Goal: Task Accomplishment & Management: Complete application form

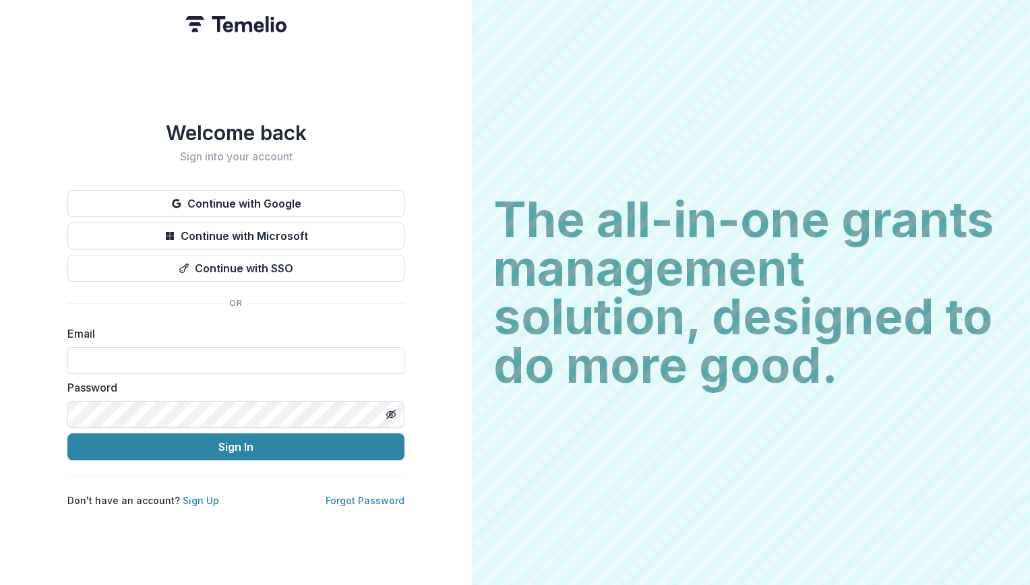
click at [205, 340] on div "Email" at bounding box center [235, 350] width 337 height 49
click at [205, 356] on input at bounding box center [235, 360] width 337 height 27
type input "**********"
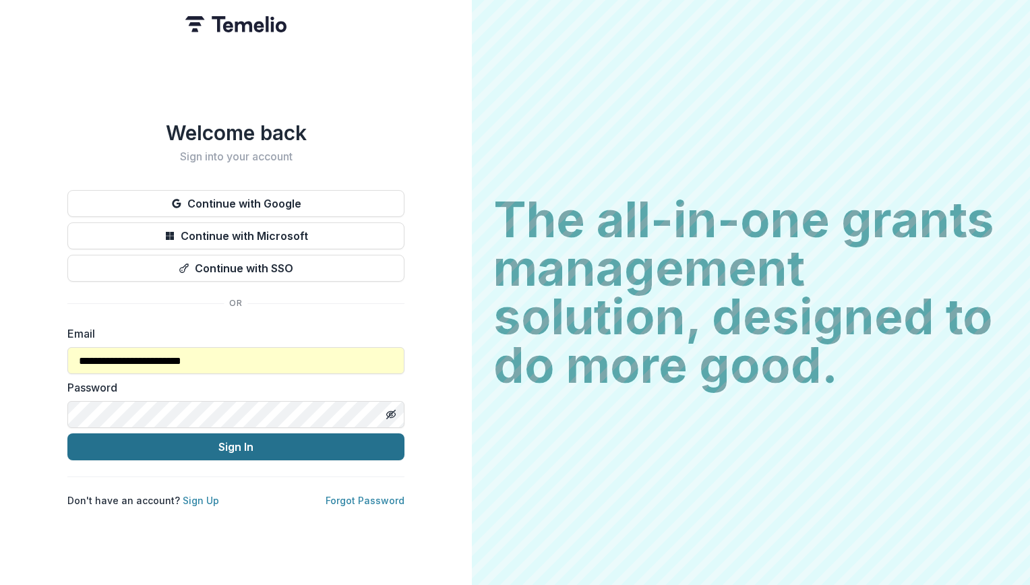
click at [183, 433] on button "Sign In" at bounding box center [235, 446] width 337 height 27
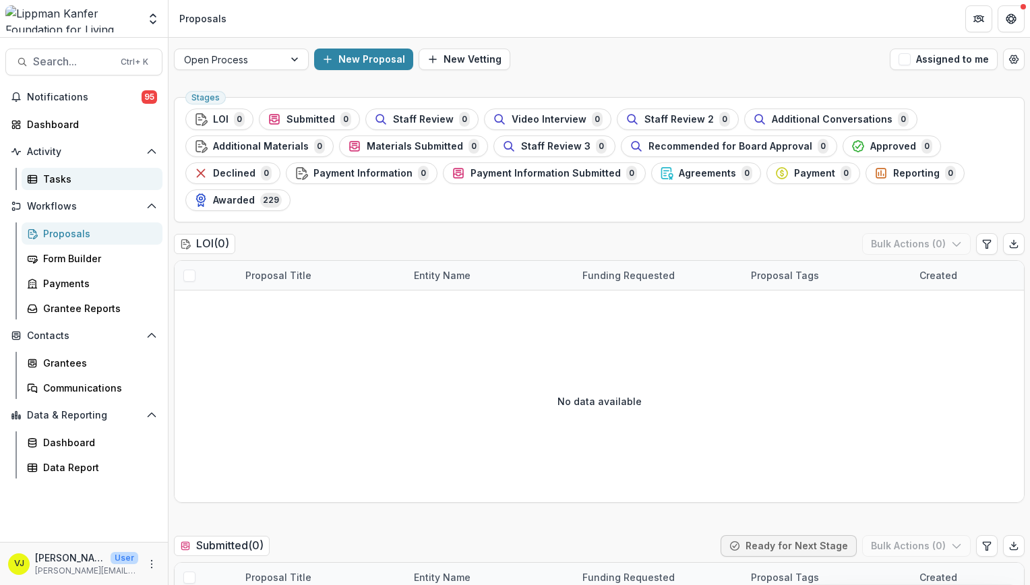
click at [84, 180] on div "Tasks" at bounding box center [97, 179] width 109 height 14
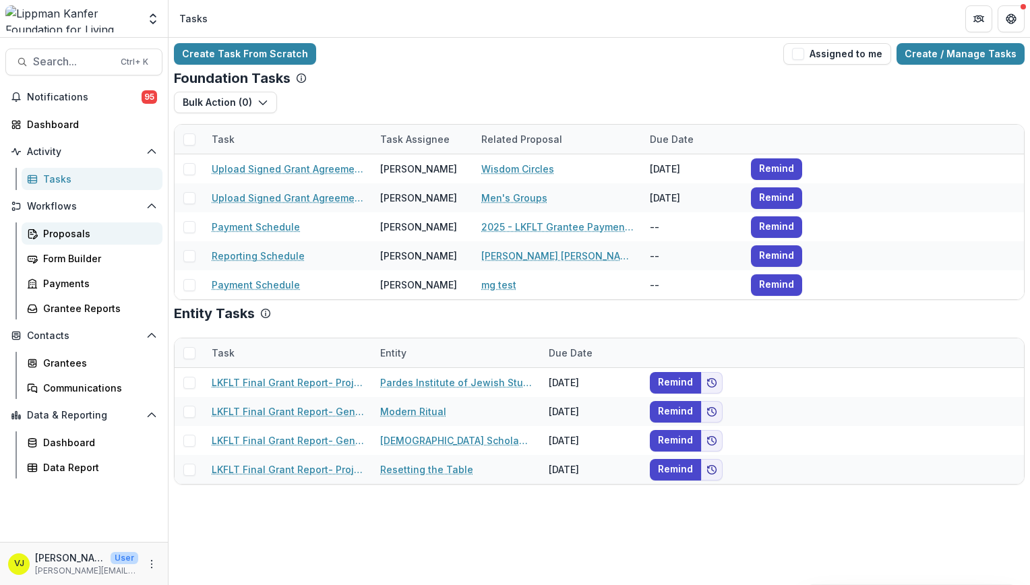
click at [78, 239] on div "Proposals" at bounding box center [97, 233] width 109 height 14
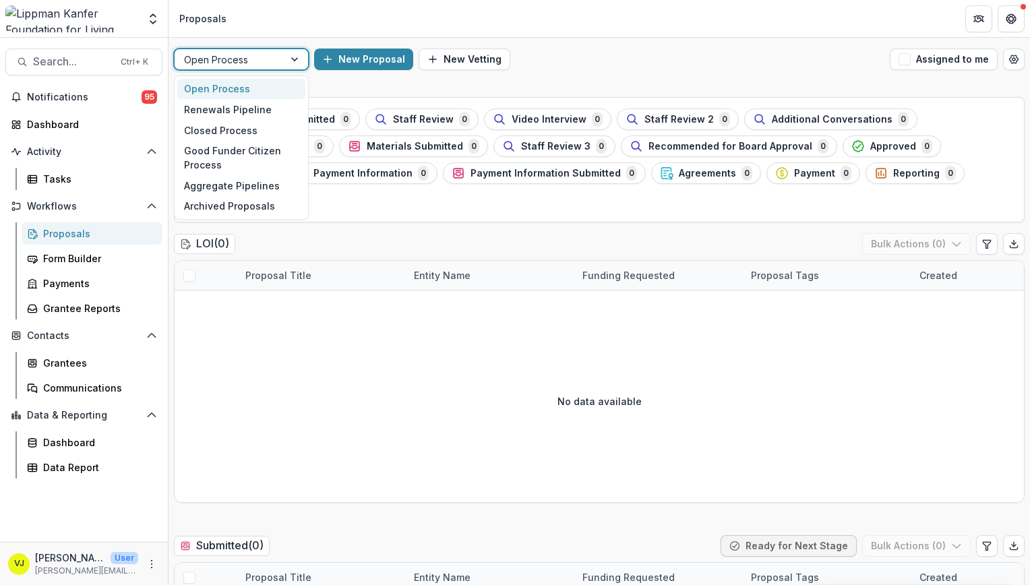
click at [254, 62] on div at bounding box center [229, 59] width 90 height 17
click at [252, 127] on div "Closed Process" at bounding box center [241, 130] width 128 height 21
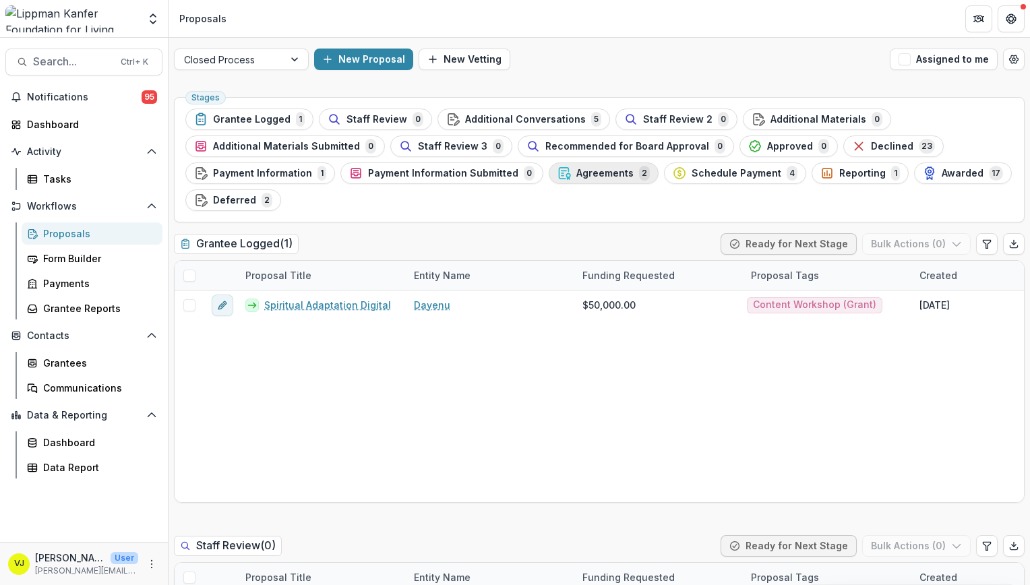
click at [615, 177] on span "Agreements" at bounding box center [604, 173] width 57 height 11
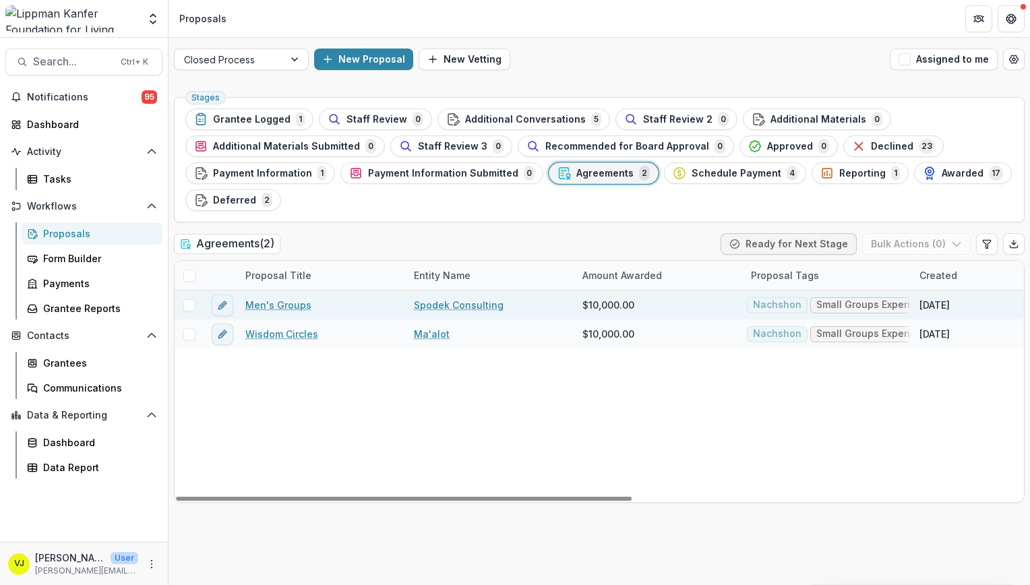
click at [292, 300] on link "Men's Groups" at bounding box center [278, 305] width 66 height 14
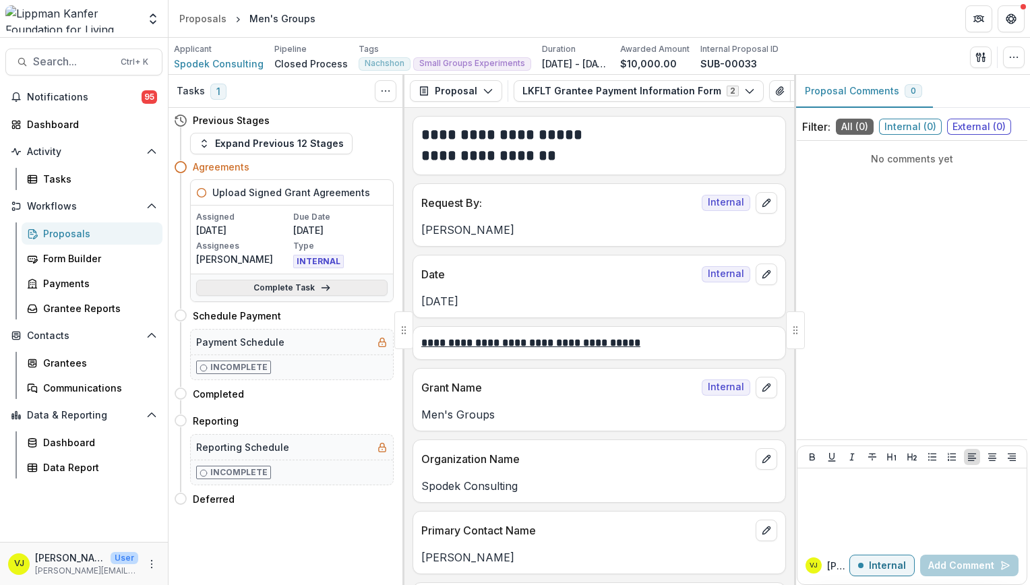
click at [294, 287] on link "Complete Task" at bounding box center [291, 288] width 191 height 16
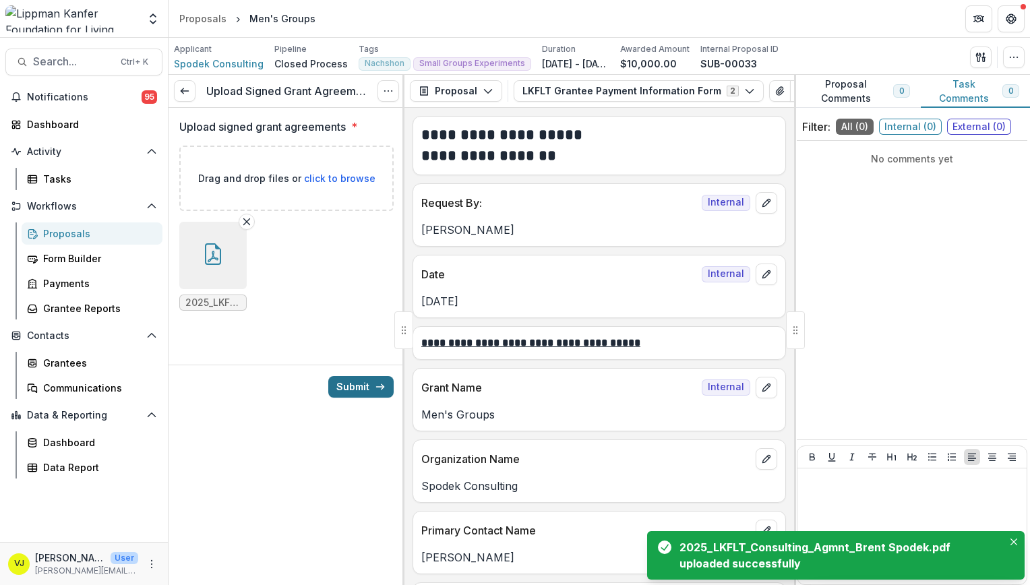
click at [344, 383] on button "Submit" at bounding box center [360, 387] width 65 height 22
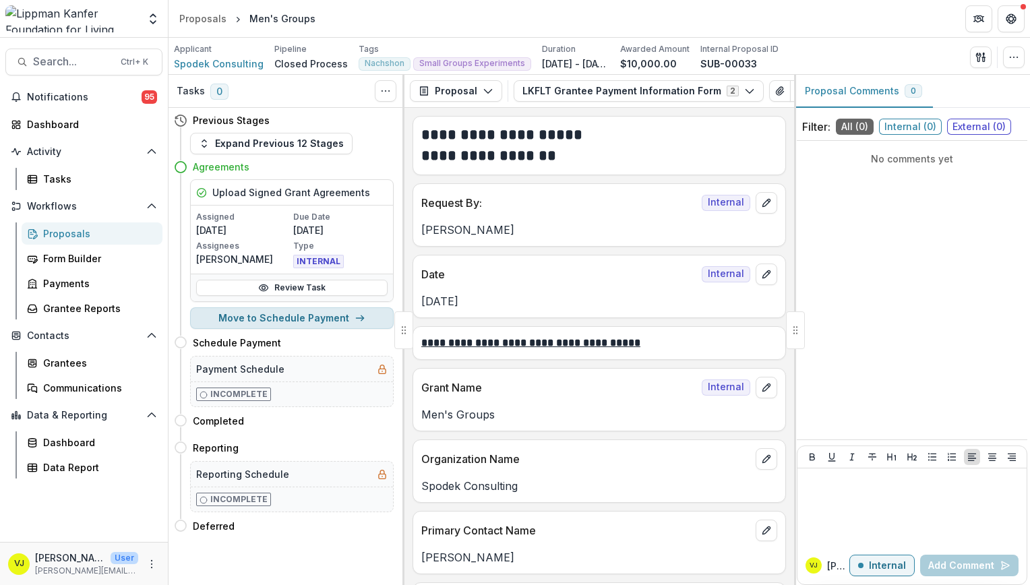
click at [313, 317] on button "Move to Schedule Payment" at bounding box center [292, 318] width 204 height 22
select select "**********"
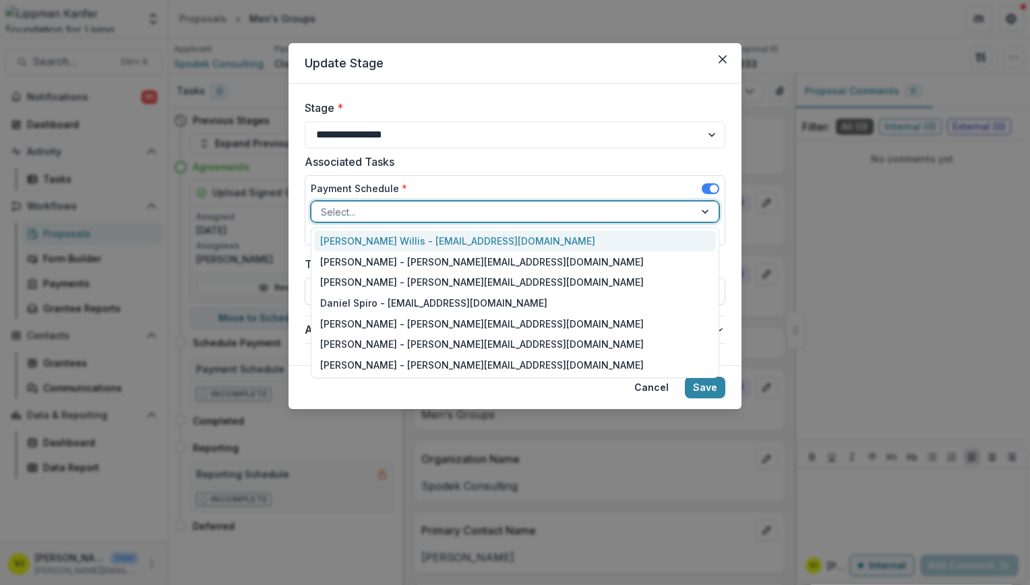
click at [365, 208] on div at bounding box center [503, 212] width 364 height 17
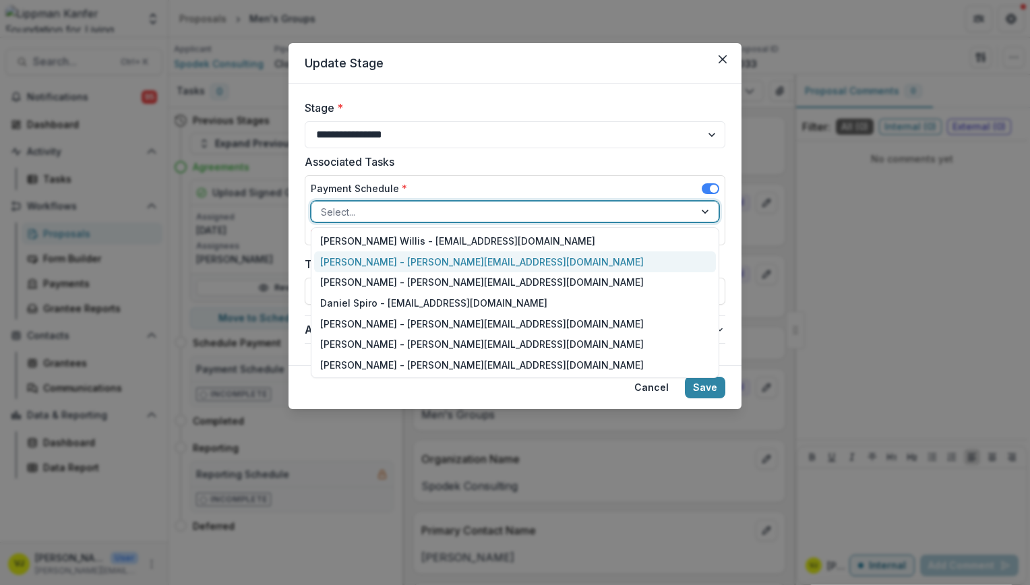
click at [377, 263] on div "Valeria Juarez - valeria@lippmankanfer.org" at bounding box center [515, 261] width 402 height 21
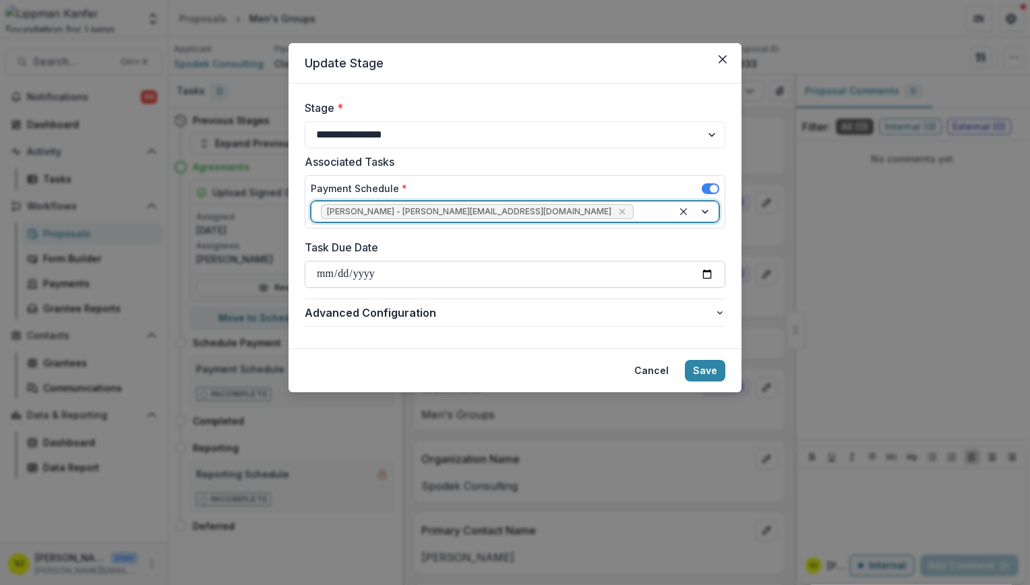
click at [439, 276] on input "Task Due Date" at bounding box center [515, 274] width 421 height 27
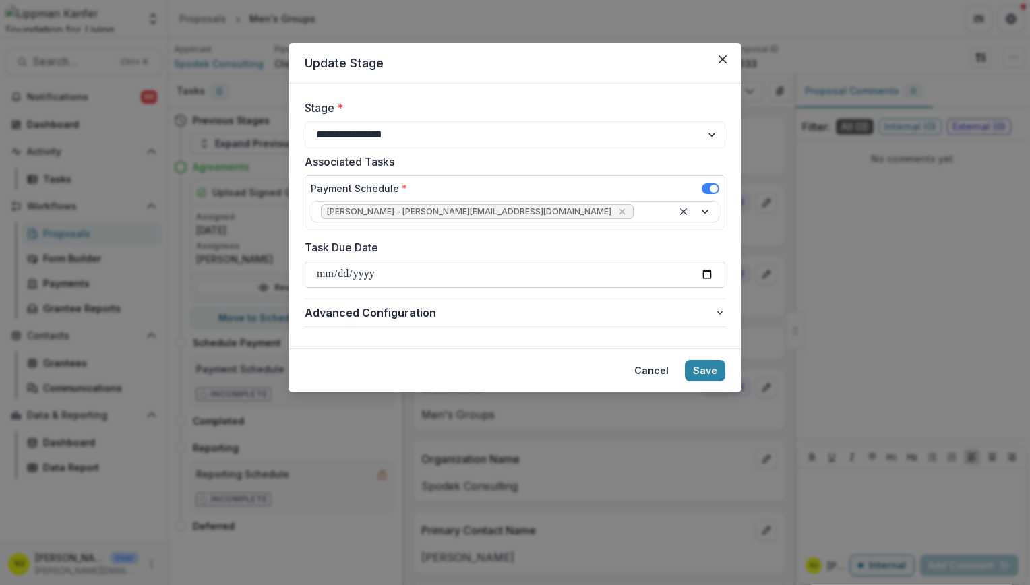
click at [709, 272] on input "Task Due Date" at bounding box center [515, 274] width 421 height 27
type input "**********"
click at [708, 365] on button "Save" at bounding box center [705, 371] width 40 height 22
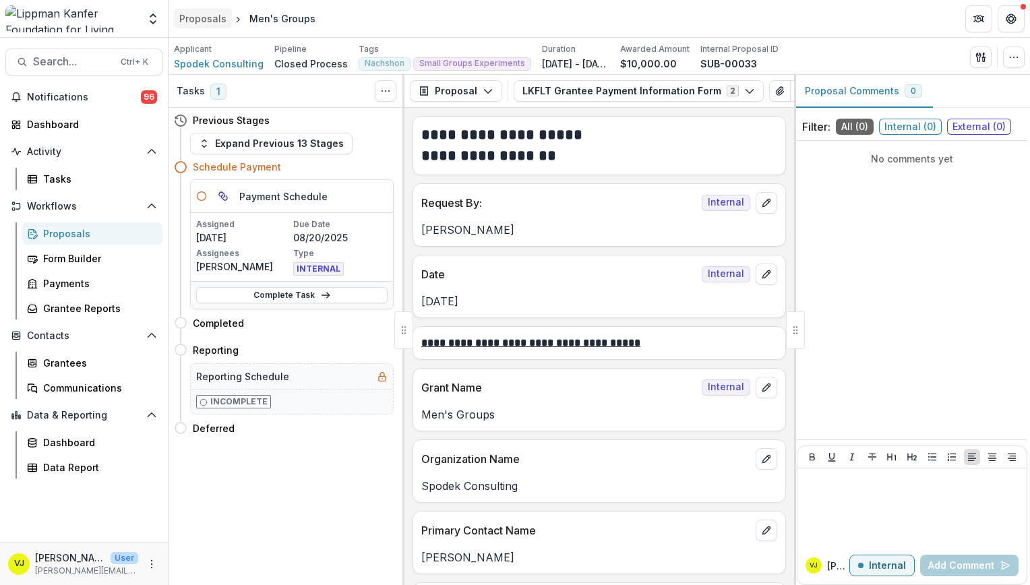
click at [207, 18] on div "Proposals" at bounding box center [202, 18] width 47 height 14
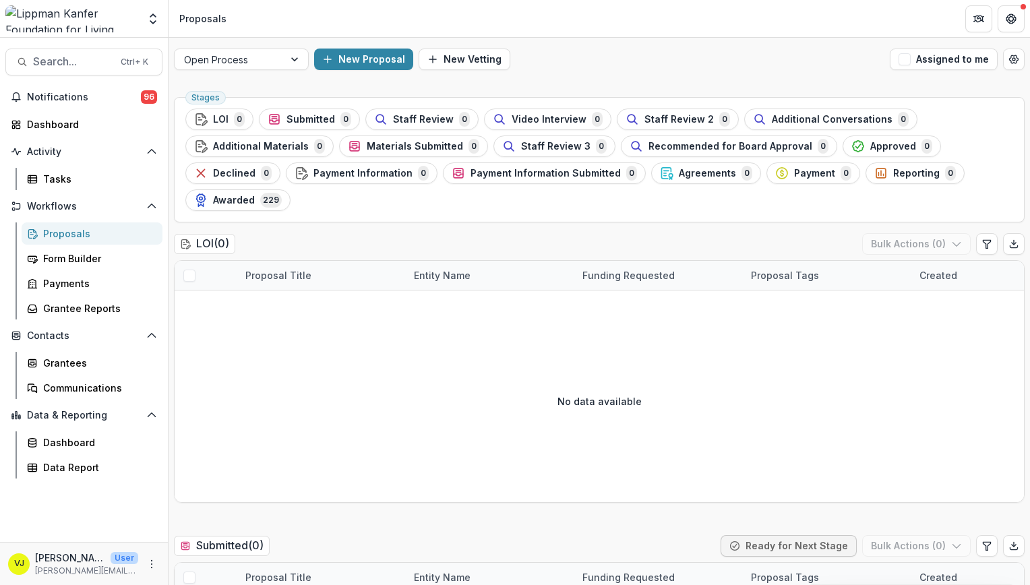
click at [259, 75] on div "Open Process New Proposal New Vetting Assigned to me" at bounding box center [598, 59] width 861 height 43
click at [266, 62] on div at bounding box center [229, 59] width 90 height 17
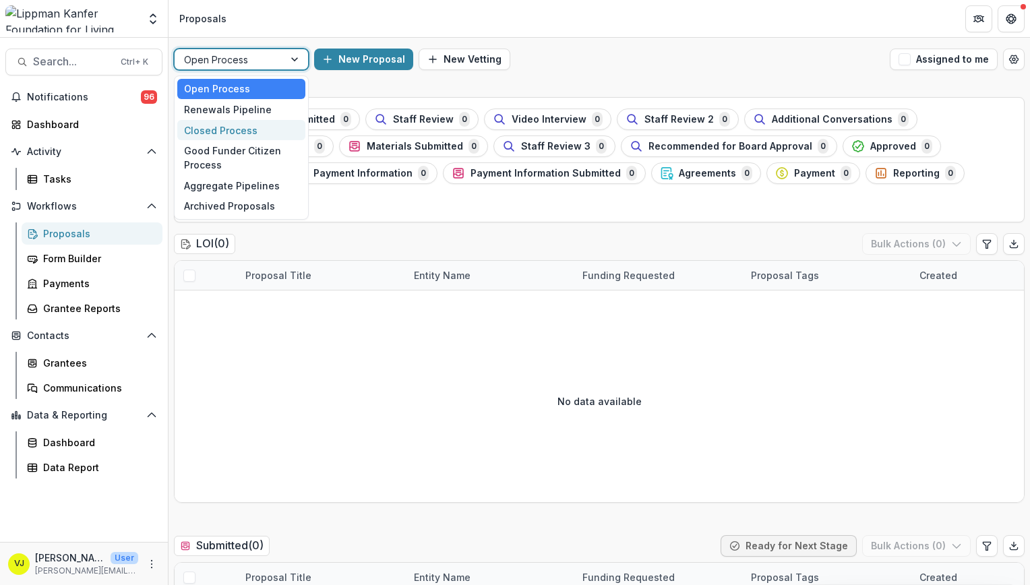
click at [253, 134] on div "Closed Process" at bounding box center [241, 130] width 128 height 21
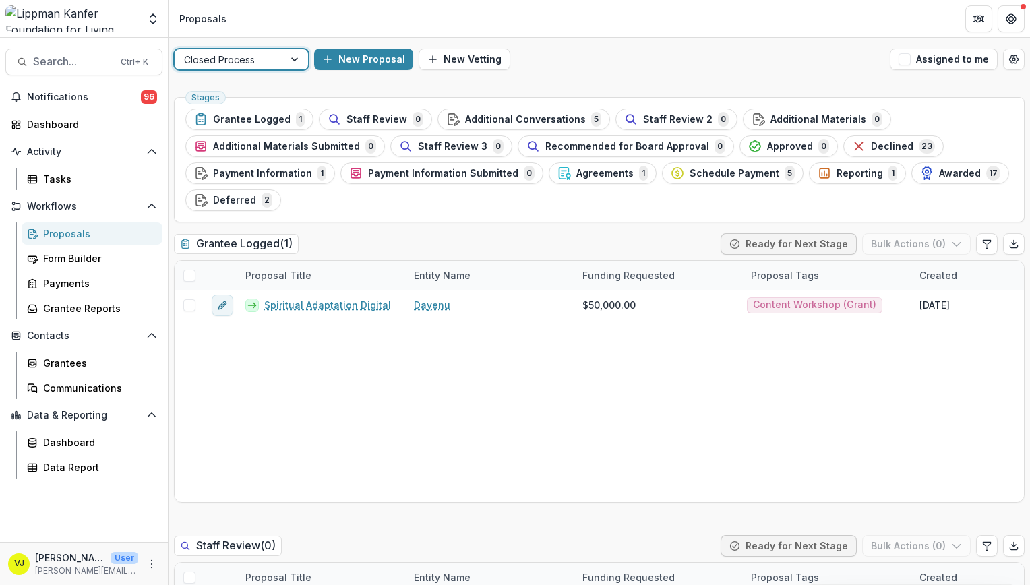
click at [613, 175] on span "Agreements" at bounding box center [604, 173] width 57 height 11
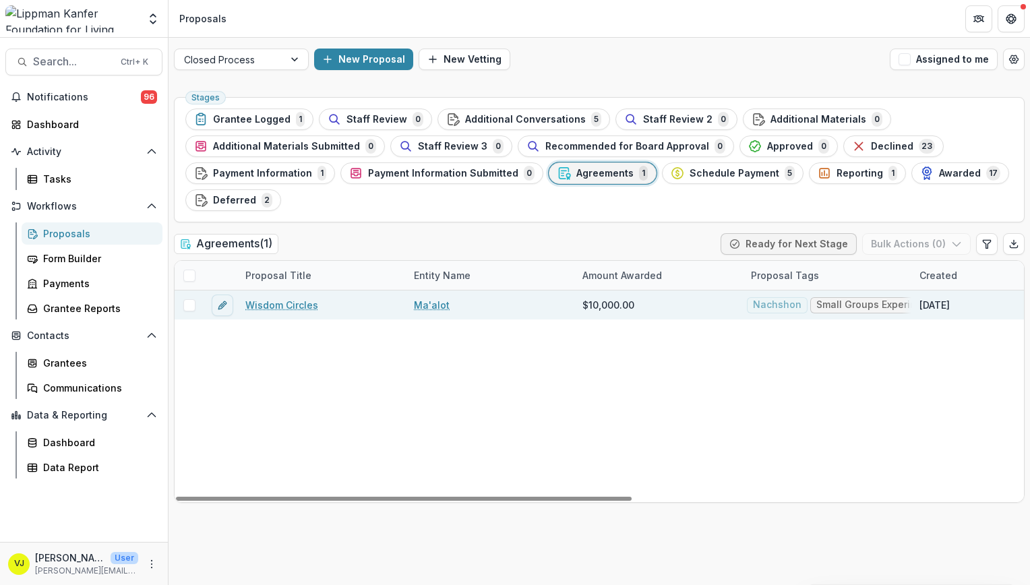
click at [280, 303] on link "Wisdom Circles" at bounding box center [281, 305] width 73 height 14
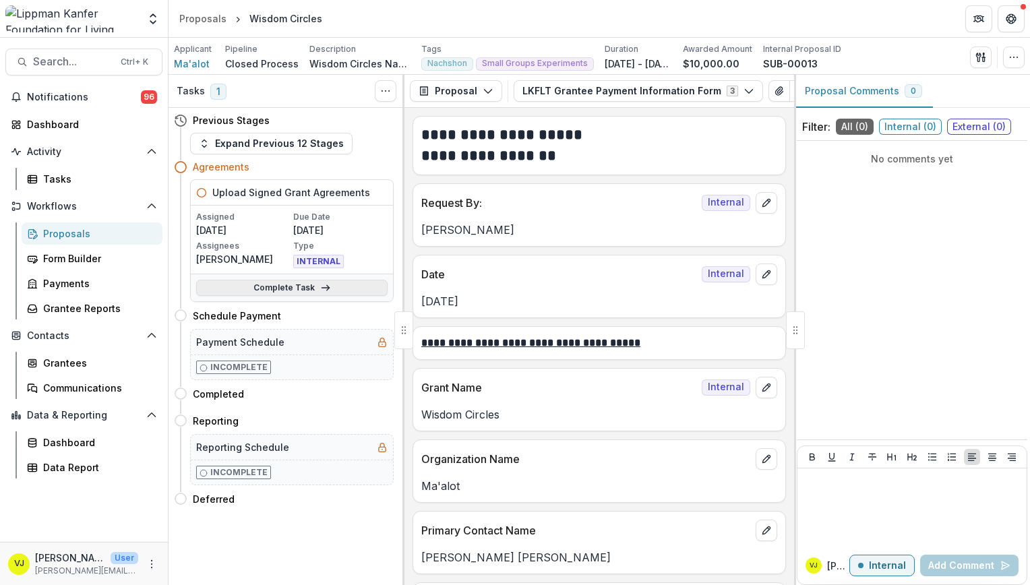
click at [321, 286] on icon at bounding box center [325, 287] width 11 height 11
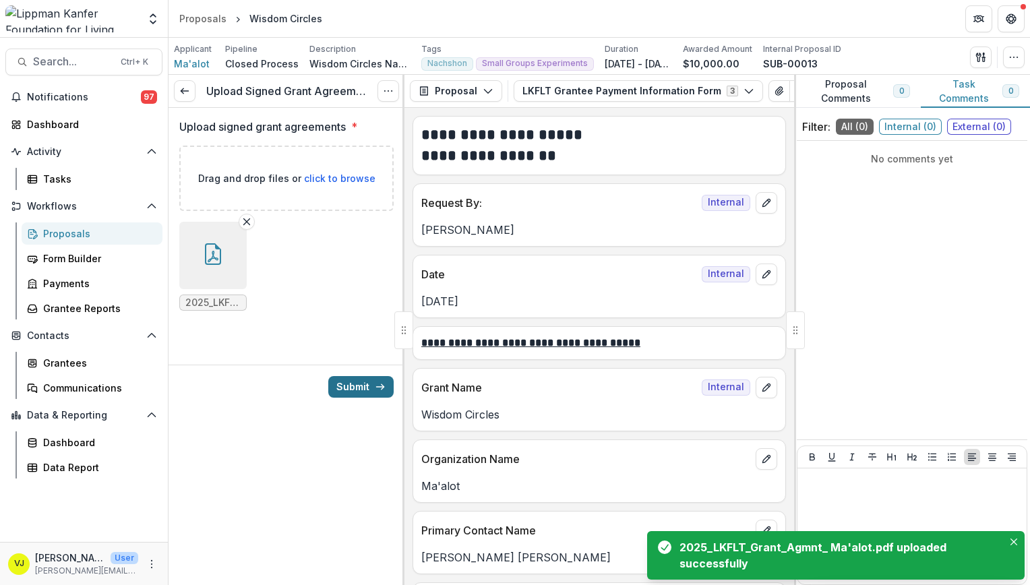
click at [387, 388] on button "Submit" at bounding box center [360, 387] width 65 height 22
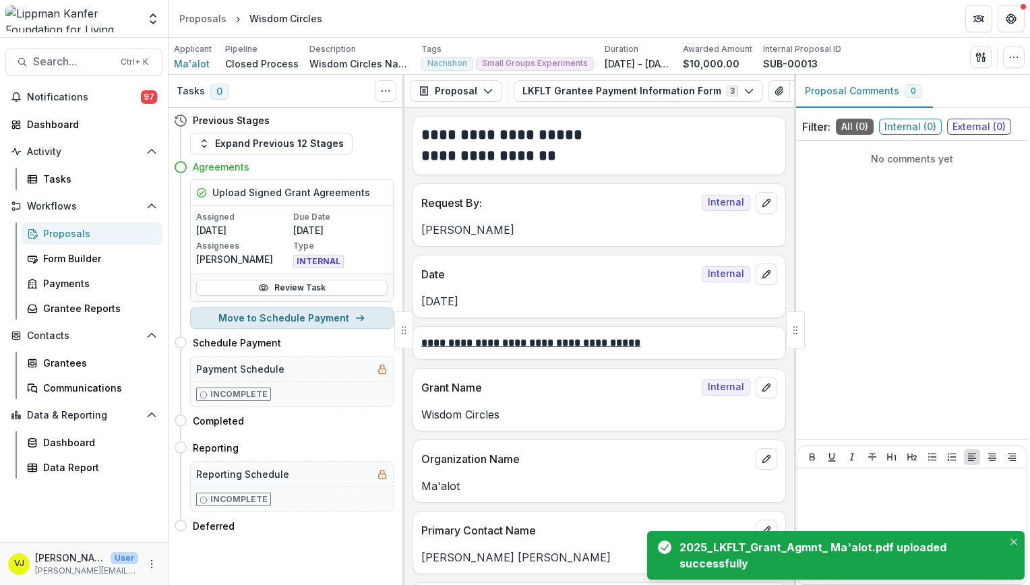
click at [334, 318] on button "Move to Schedule Payment" at bounding box center [292, 318] width 204 height 22
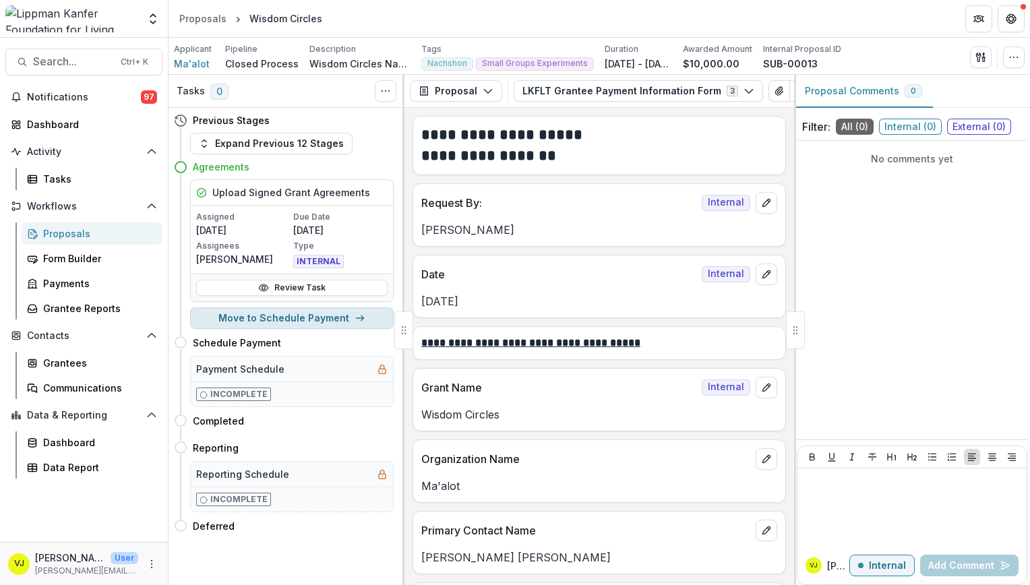
select select "**********"
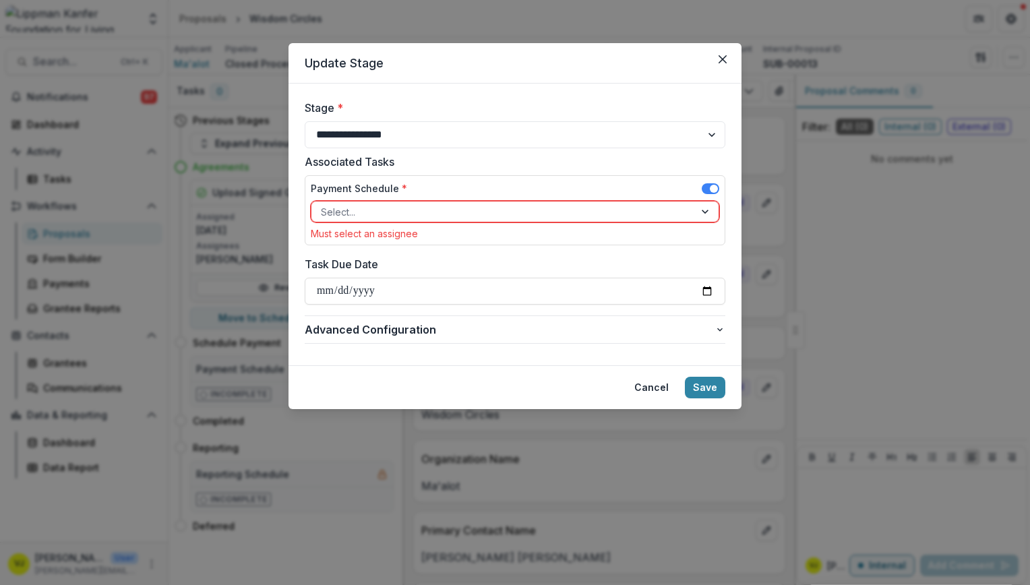
click at [454, 204] on div at bounding box center [503, 212] width 364 height 17
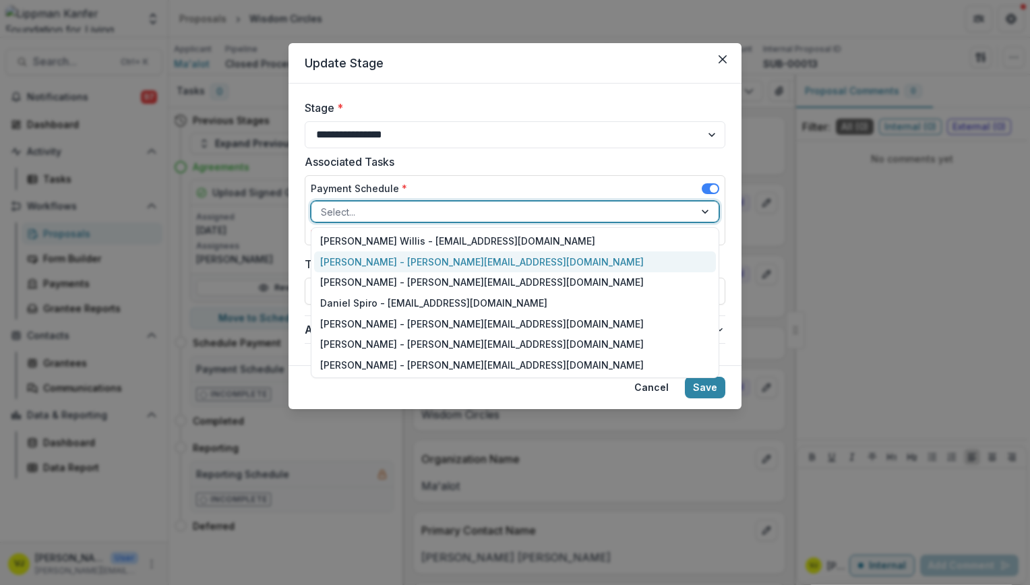
click at [419, 262] on div "Valeria Juarez - valeria@lippmankanfer.org" at bounding box center [515, 261] width 402 height 21
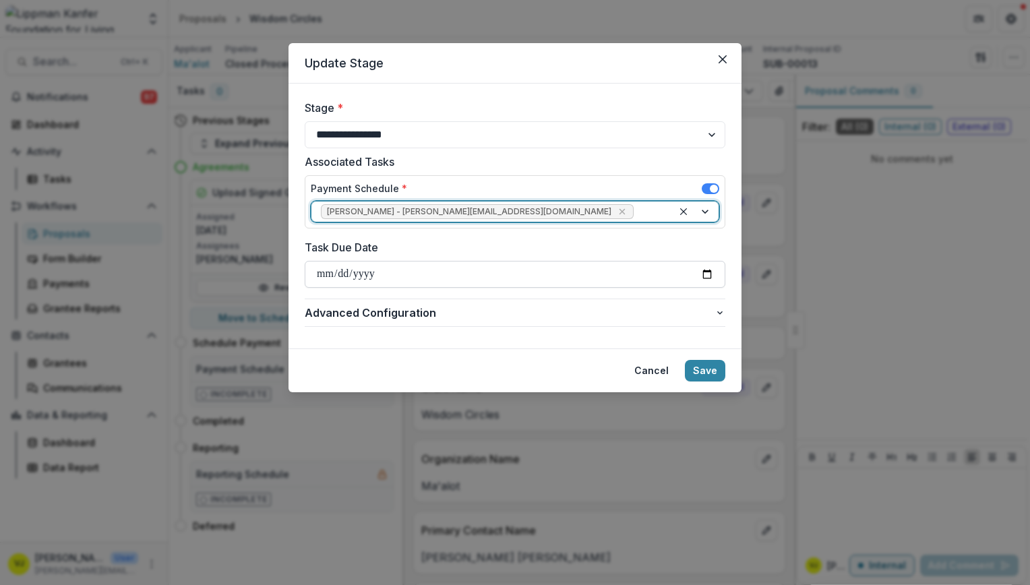
click at [395, 265] on input "Task Due Date" at bounding box center [515, 274] width 421 height 27
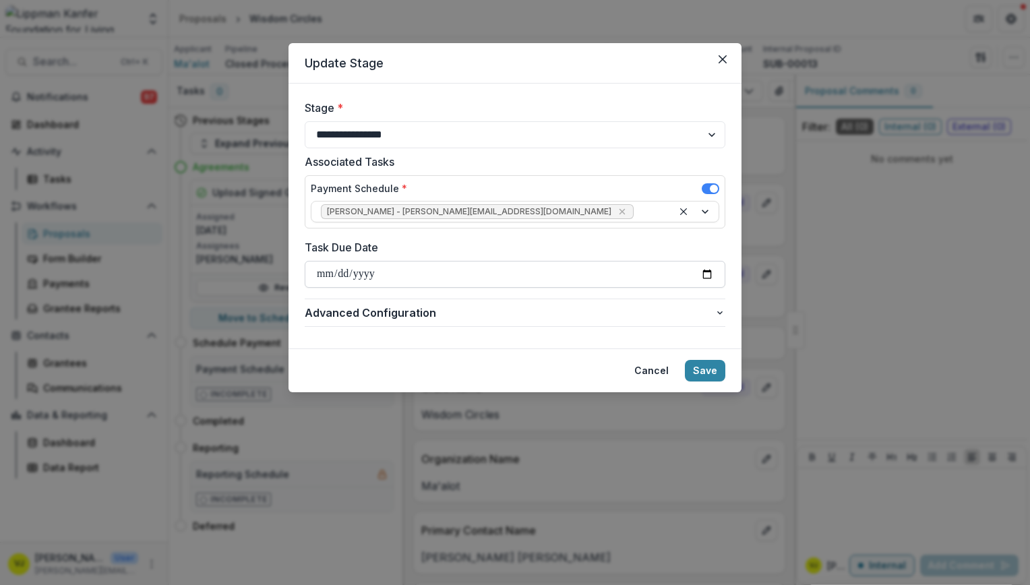
click at [701, 267] on input "Task Due Date" at bounding box center [515, 274] width 421 height 27
type input "**********"
click at [714, 371] on button "Save" at bounding box center [705, 371] width 40 height 22
